Goal: Check status: Check status

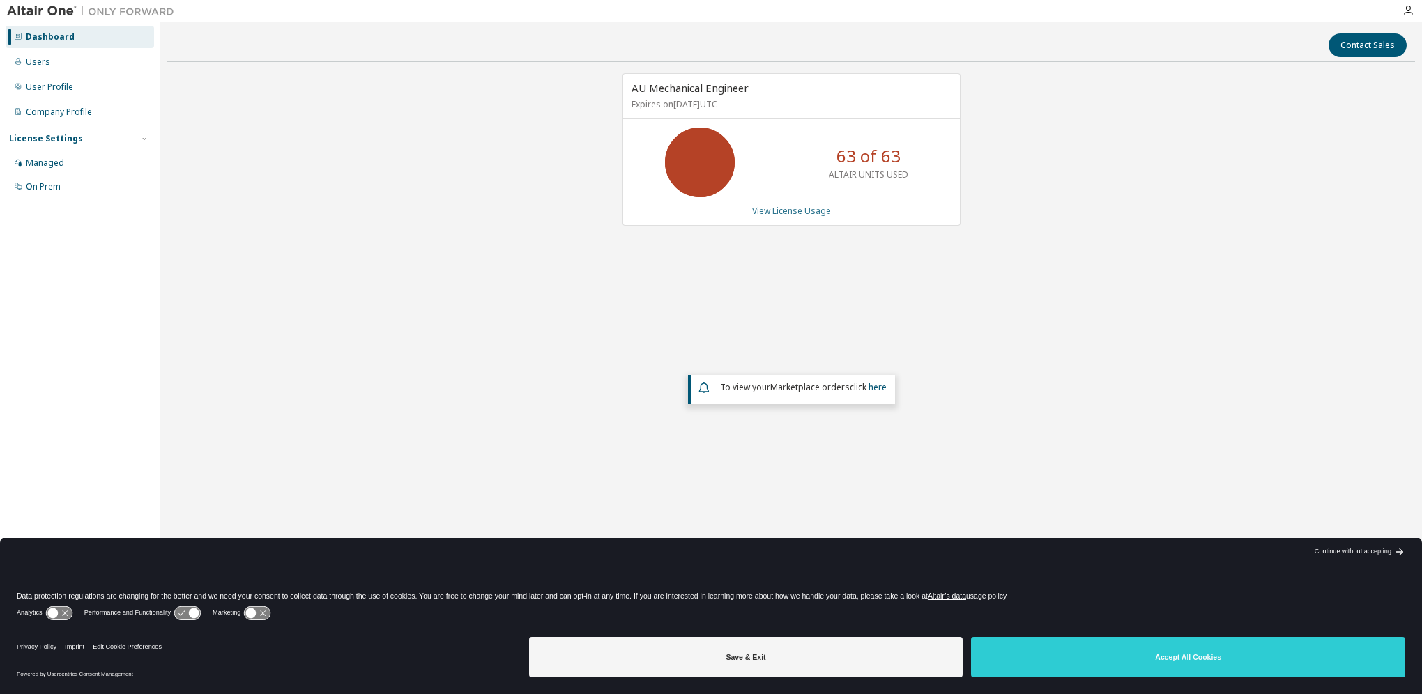
click at [789, 212] on link "View License Usage" at bounding box center [791, 211] width 79 height 12
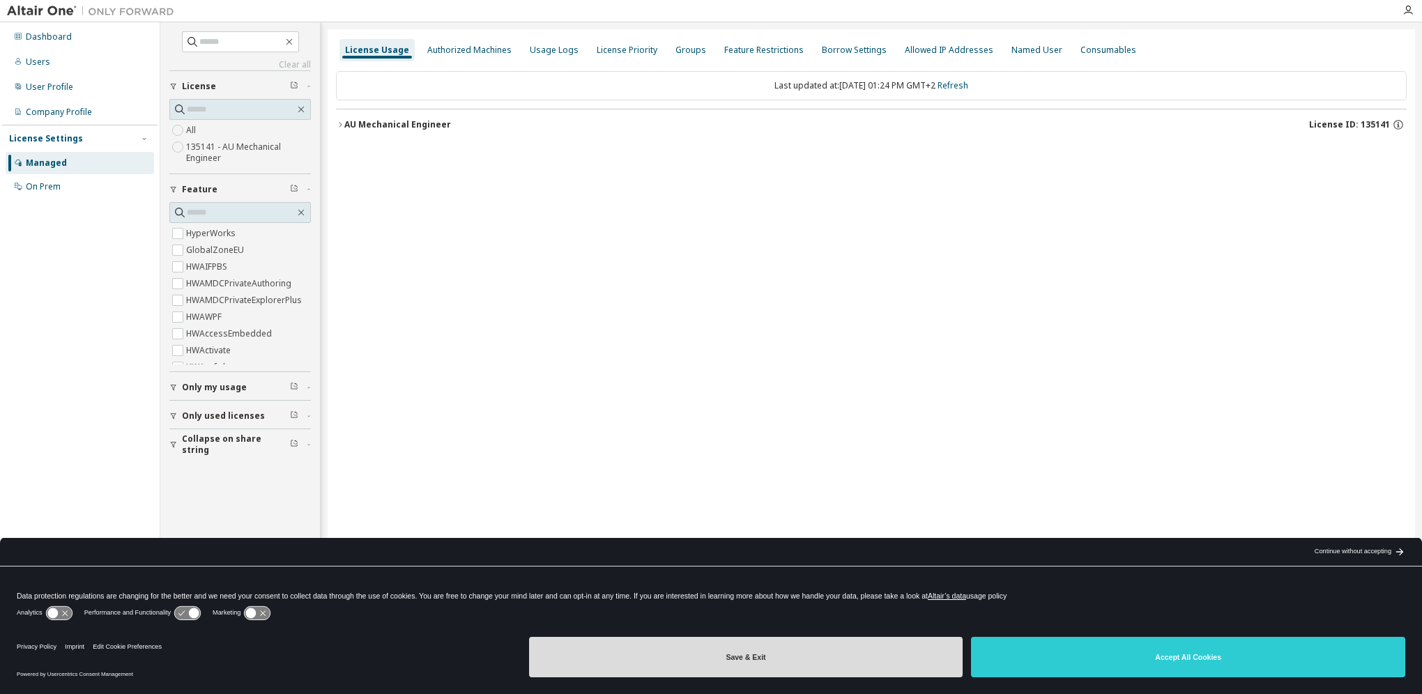
click at [912, 660] on button "Save & Exit" at bounding box center [746, 657] width 434 height 40
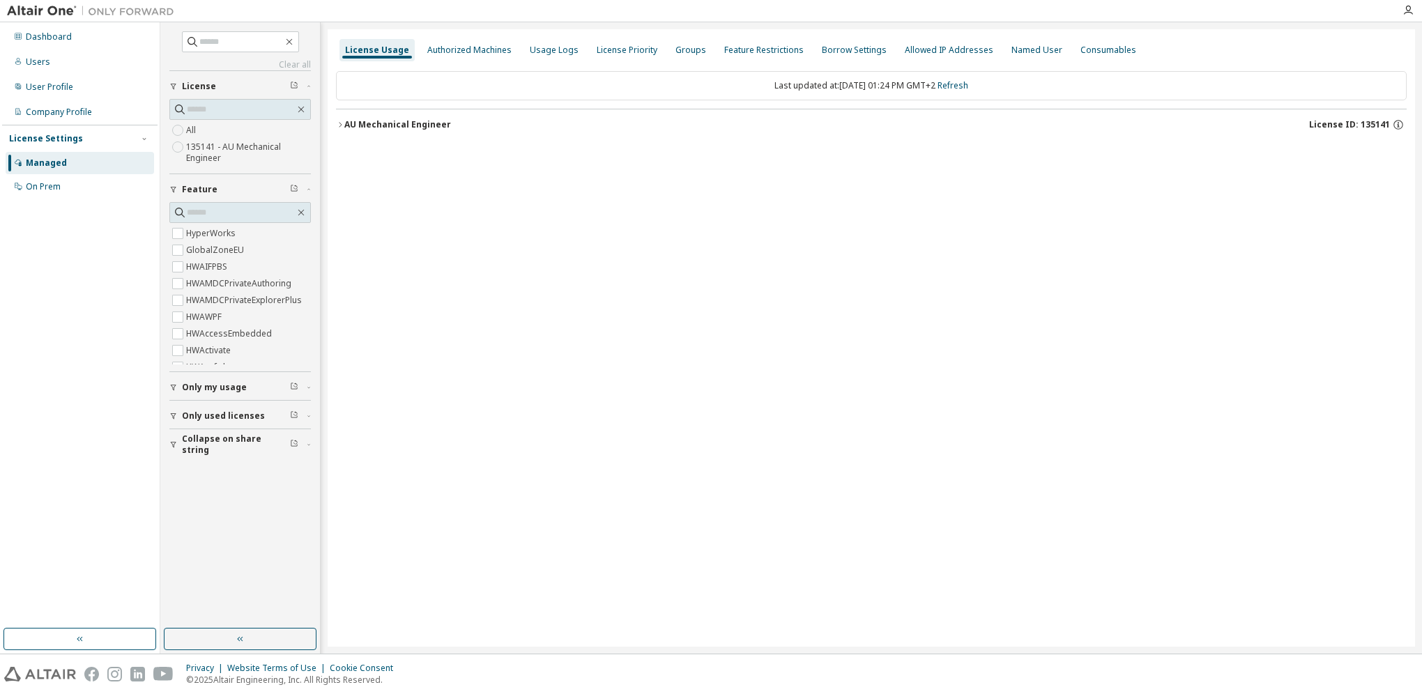
click at [344, 120] on div "AU Mechanical Engineer" at bounding box center [397, 124] width 107 height 11
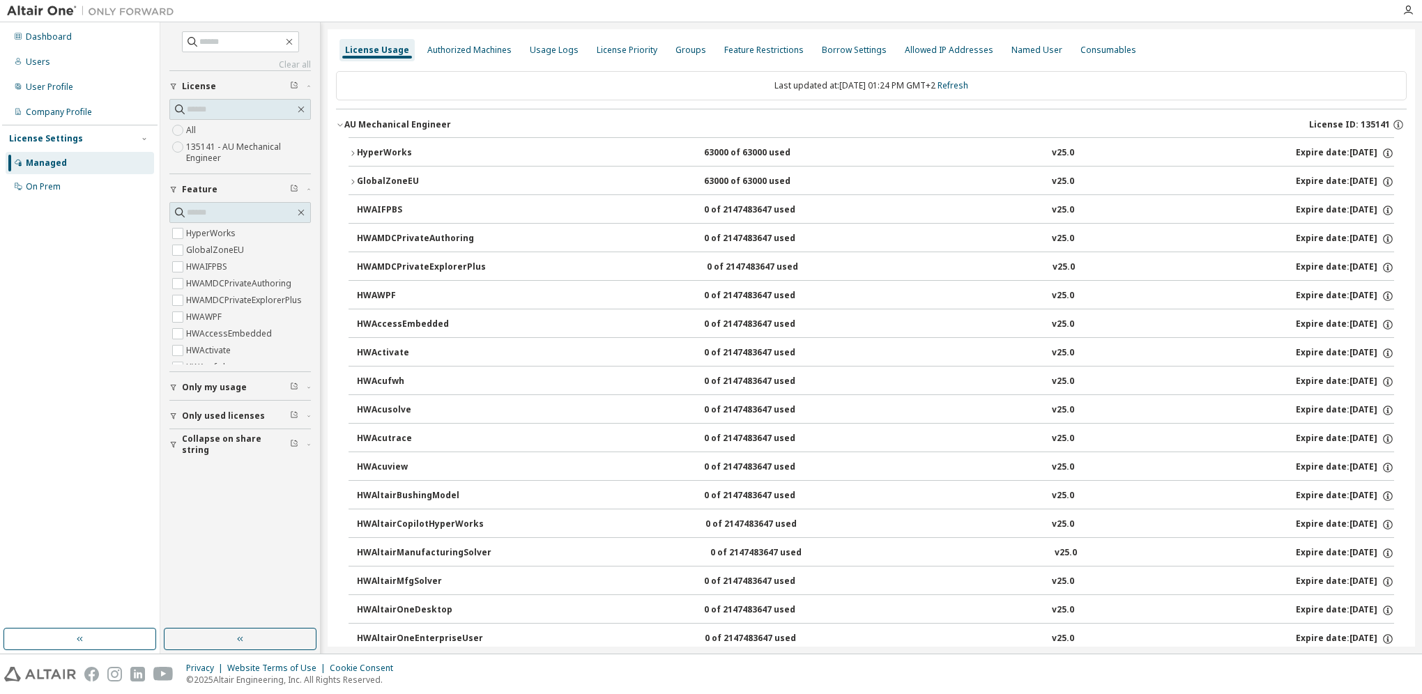
click at [360, 143] on button "HyperWorks 63000 of 63000 used v25.0 Expire date: 2025-12-15" at bounding box center [872, 153] width 1046 height 31
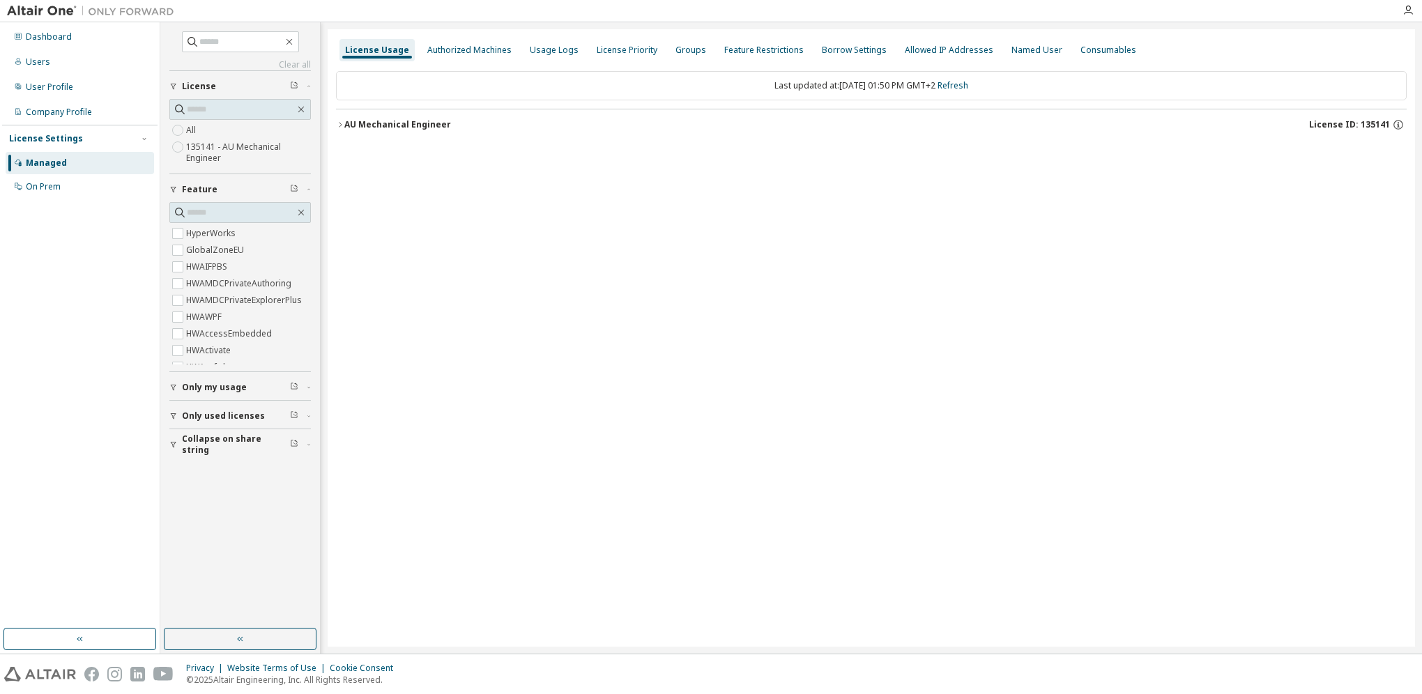
click at [339, 125] on icon "button" at bounding box center [340, 125] width 8 height 8
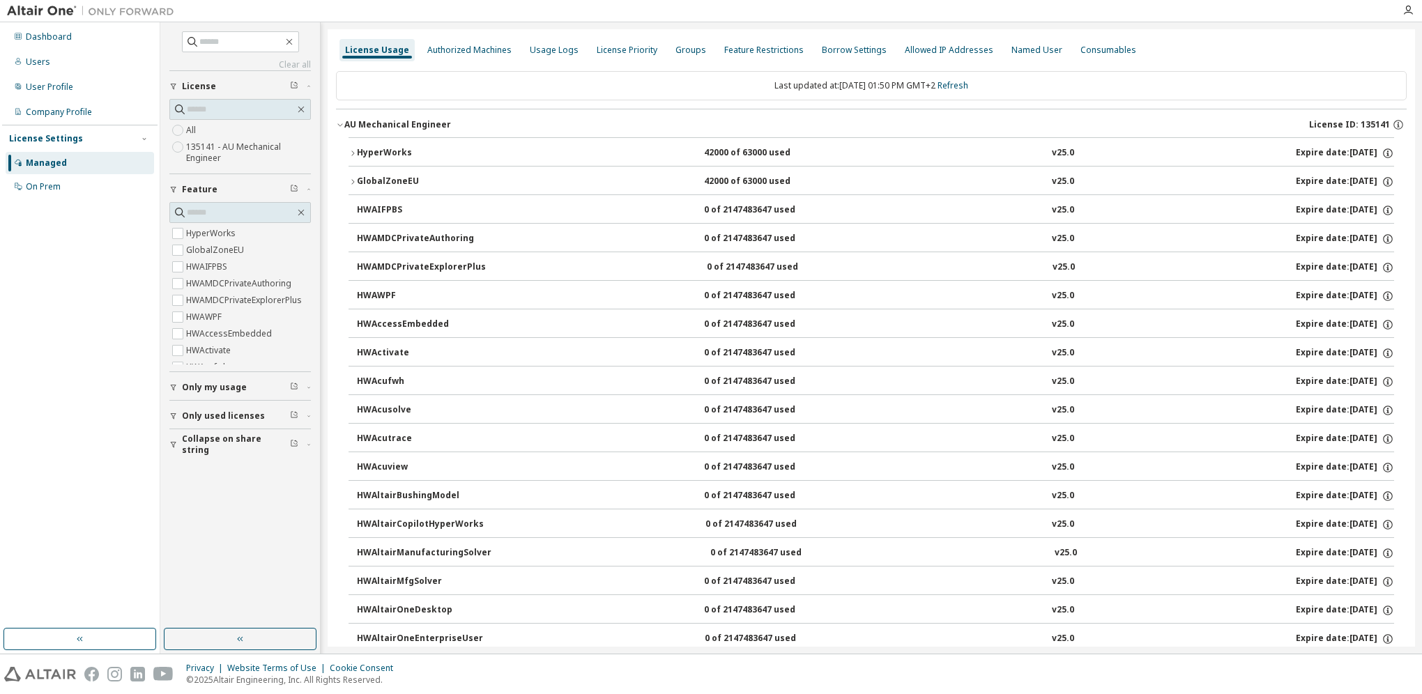
click at [349, 150] on icon "button" at bounding box center [353, 153] width 8 height 8
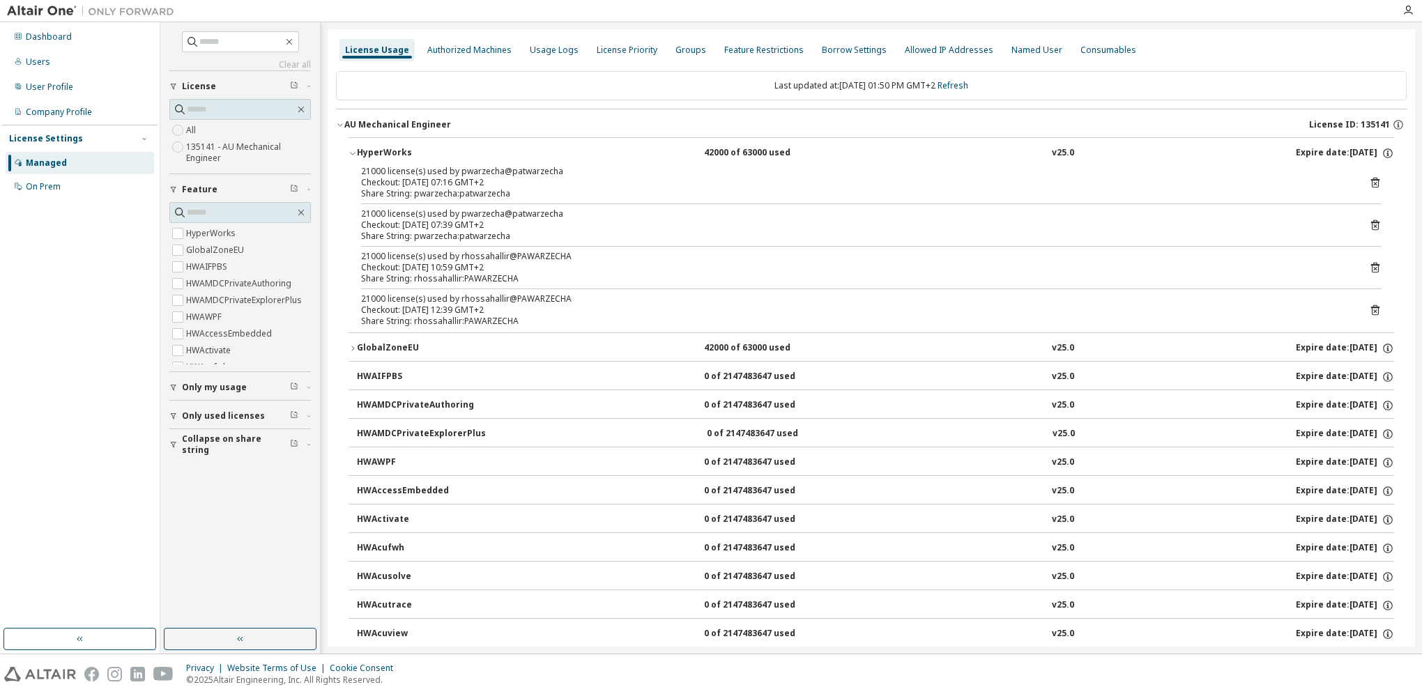
drag, startPoint x: 530, startPoint y: 0, endPoint x: 79, endPoint y: 287, distance: 534.8
click at [79, 287] on div "Dashboard Users User Profile Company Profile License Settings Managed On Prem" at bounding box center [79, 325] width 155 height 602
